Goal: Find specific page/section: Find specific page/section

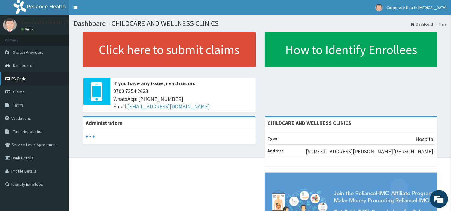
click at [32, 78] on link "PA Code" at bounding box center [34, 78] width 69 height 13
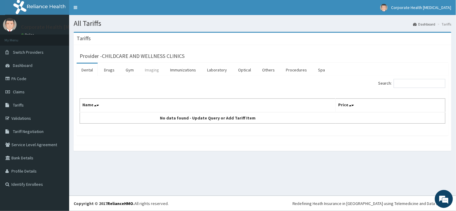
click at [161, 75] on link "Imaging" at bounding box center [152, 70] width 24 height 13
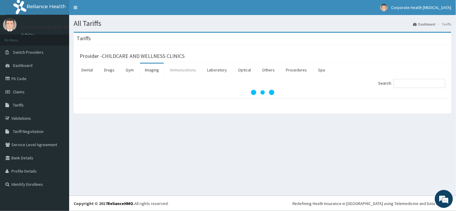
click at [199, 71] on link "Immunizations" at bounding box center [182, 70] width 35 height 13
click at [220, 71] on link "Laboratory" at bounding box center [216, 70] width 29 height 13
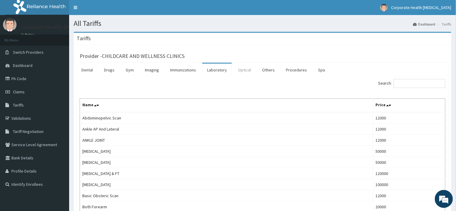
click at [241, 74] on link "Optical" at bounding box center [244, 70] width 23 height 13
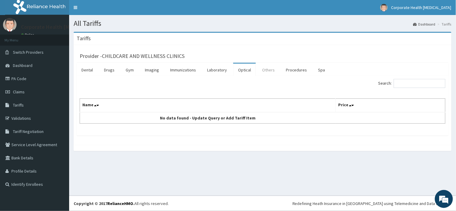
click at [267, 70] on link "Others" at bounding box center [268, 70] width 22 height 13
click at [109, 70] on link "Drugs" at bounding box center [109, 70] width 20 height 13
click at [415, 85] on input "Search:" at bounding box center [419, 83] width 52 height 9
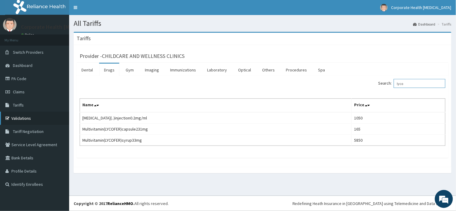
type input "lyco"
click at [18, 118] on link "Validations" at bounding box center [34, 118] width 69 height 13
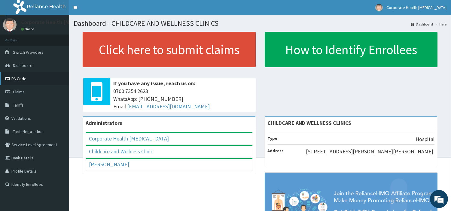
click at [34, 80] on link "PA Code" at bounding box center [34, 78] width 69 height 13
